Goal: Find specific page/section: Find specific page/section

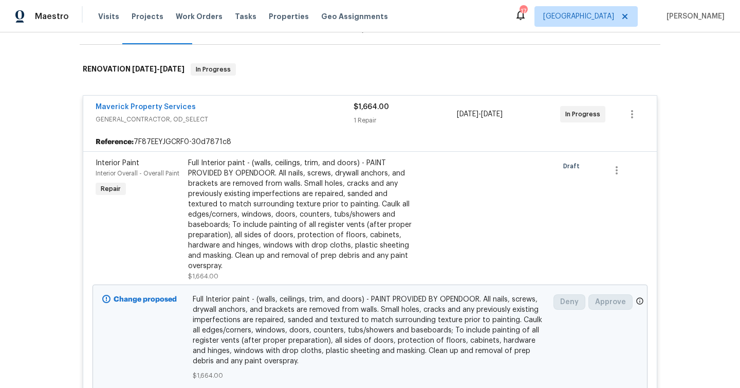
scroll to position [144, 0]
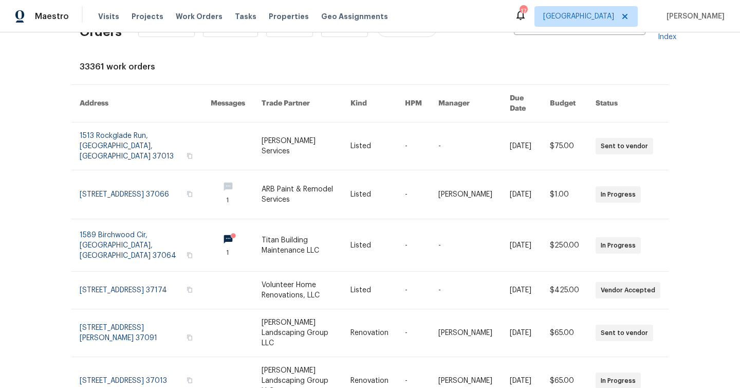
scroll to position [84, 0]
